Goal: Transaction & Acquisition: Purchase product/service

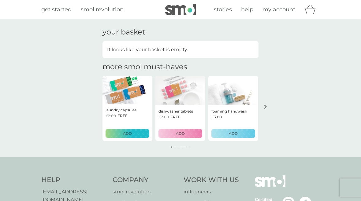
click at [64, 10] on span "get started" at bounding box center [56, 9] width 30 height 7
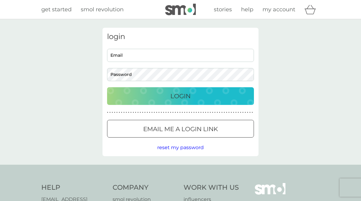
click at [253, 10] on span "help" at bounding box center [247, 9] width 12 height 7
click at [121, 58] on input "Email" at bounding box center [180, 55] width 147 height 13
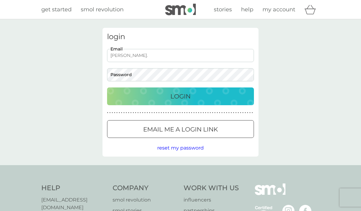
type input "pam.ian64@gmail.com"
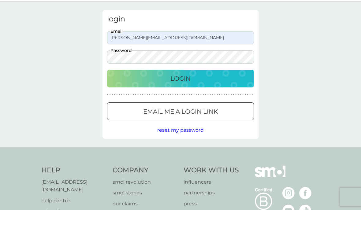
click at [189, 91] on p "Login" at bounding box center [180, 96] width 20 height 10
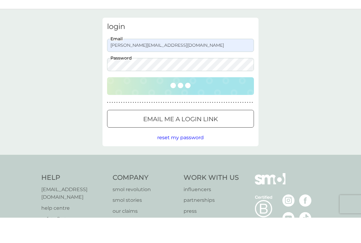
scroll to position [18, 0]
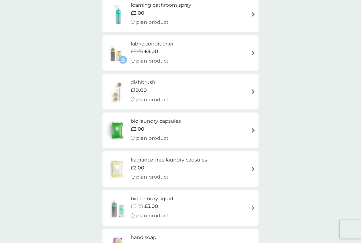
scroll to position [506, 0]
click at [251, 128] on img at bounding box center [253, 130] width 5 height 5
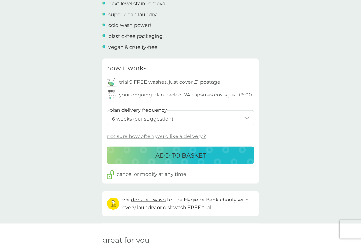
scroll to position [243, 0]
click at [249, 122] on select "1 week 2 weeks 3 weeks 4 weeks 5 weeks 6 weeks (our suggestion) 7 weeks 8 weeks…" at bounding box center [180, 118] width 147 height 16
select select "84"
click at [187, 154] on p "ADD TO BASKET" at bounding box center [180, 155] width 50 height 10
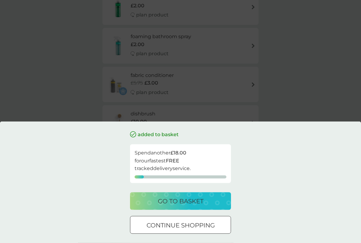
scroll to position [263, 0]
click at [191, 201] on p "go to basket" at bounding box center [181, 202] width 46 height 10
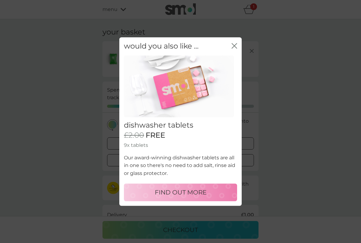
click at [236, 48] on icon "close" at bounding box center [235, 45] width 2 height 5
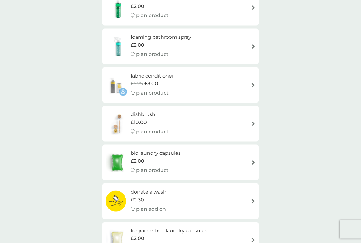
scroll to position [263, 0]
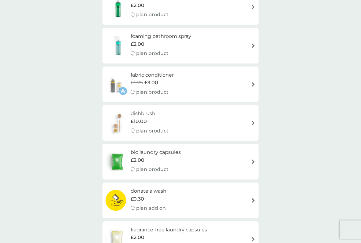
click at [253, 160] on img at bounding box center [253, 162] width 5 height 5
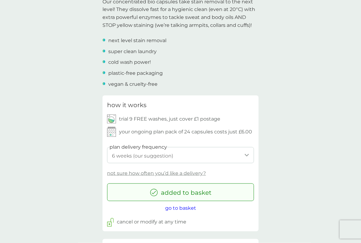
scroll to position [207, 0]
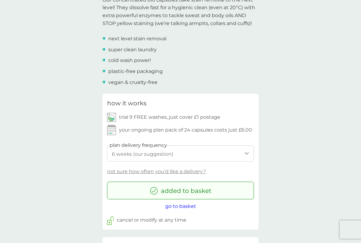
click at [314, 160] on div "back Love! Fantastic service and products…their washing tabs are amazing! - Reb…" at bounding box center [180, 237] width 361 height 832
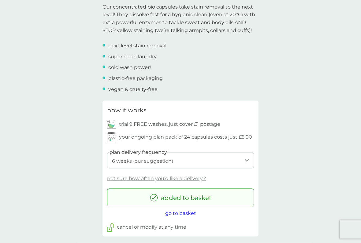
scroll to position [201, 0]
click at [337, 149] on div "back Love! Fantastic service and products…their washing tabs are amazing! - Reb…" at bounding box center [180, 243] width 361 height 832
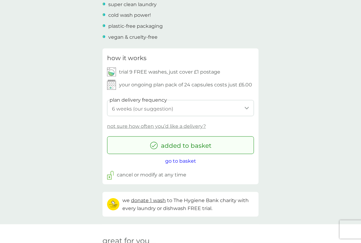
scroll to position [253, 0]
click at [250, 108] on select "1 week 2 weeks 3 weeks 4 weeks 5 weeks 6 weeks (our suggestion) 7 weeks 8 weeks…" at bounding box center [180, 108] width 147 height 16
select select "84"
click at [191, 159] on span "go to basket" at bounding box center [180, 161] width 31 height 6
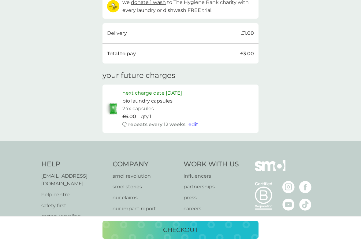
scroll to position [184, 0]
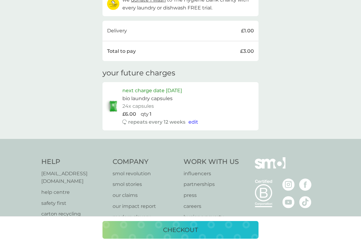
click at [194, 121] on span "edit" at bounding box center [193, 122] width 10 height 6
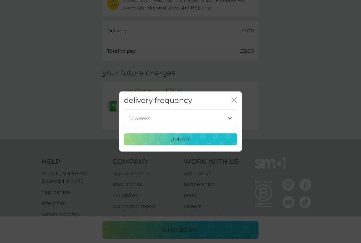
click at [231, 121] on select "1 week 2 weeks 3 weeks 4 weeks 5 weeks 6 weeks (our suggestion) 7 weeks 8 weeks…" at bounding box center [180, 118] width 113 height 18
select select "112"
click at [192, 144] on button "update" at bounding box center [180, 139] width 113 height 12
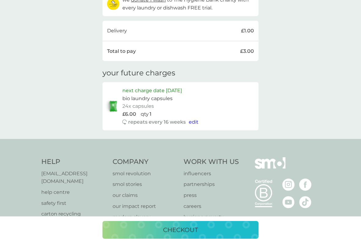
click at [181, 201] on p "checkout" at bounding box center [180, 230] width 35 height 10
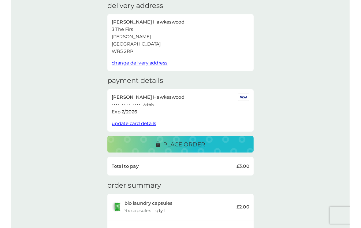
scroll to position [26, 0]
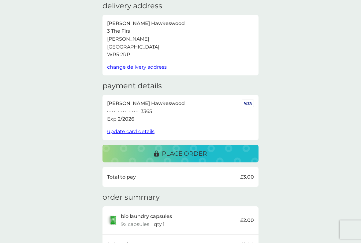
click at [140, 131] on span "update card details" at bounding box center [130, 132] width 47 height 6
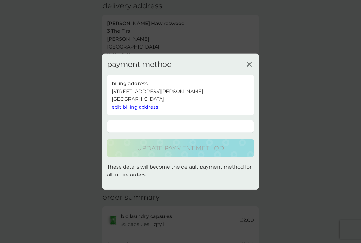
click at [122, 130] on form at bounding box center [180, 126] width 147 height 13
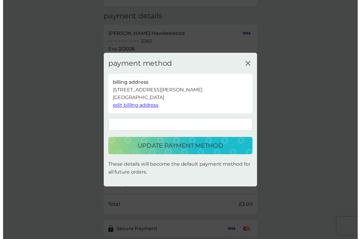
scroll to position [113, 0]
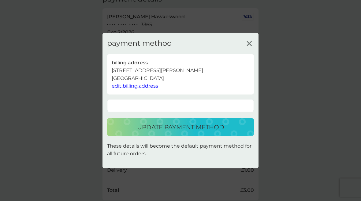
click at [182, 128] on p "update payment method" at bounding box center [180, 128] width 87 height 10
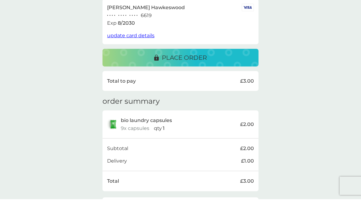
scroll to position [122, 0]
click at [188, 59] on p "place order" at bounding box center [184, 58] width 45 height 10
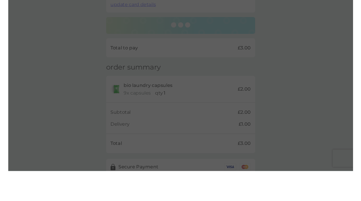
scroll to position [153, 0]
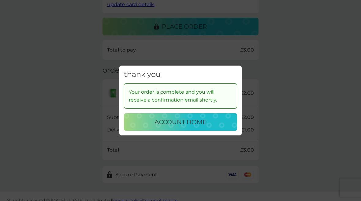
click at [186, 125] on p "account home" at bounding box center [180, 122] width 52 height 10
